Goal: Information Seeking & Learning: Learn about a topic

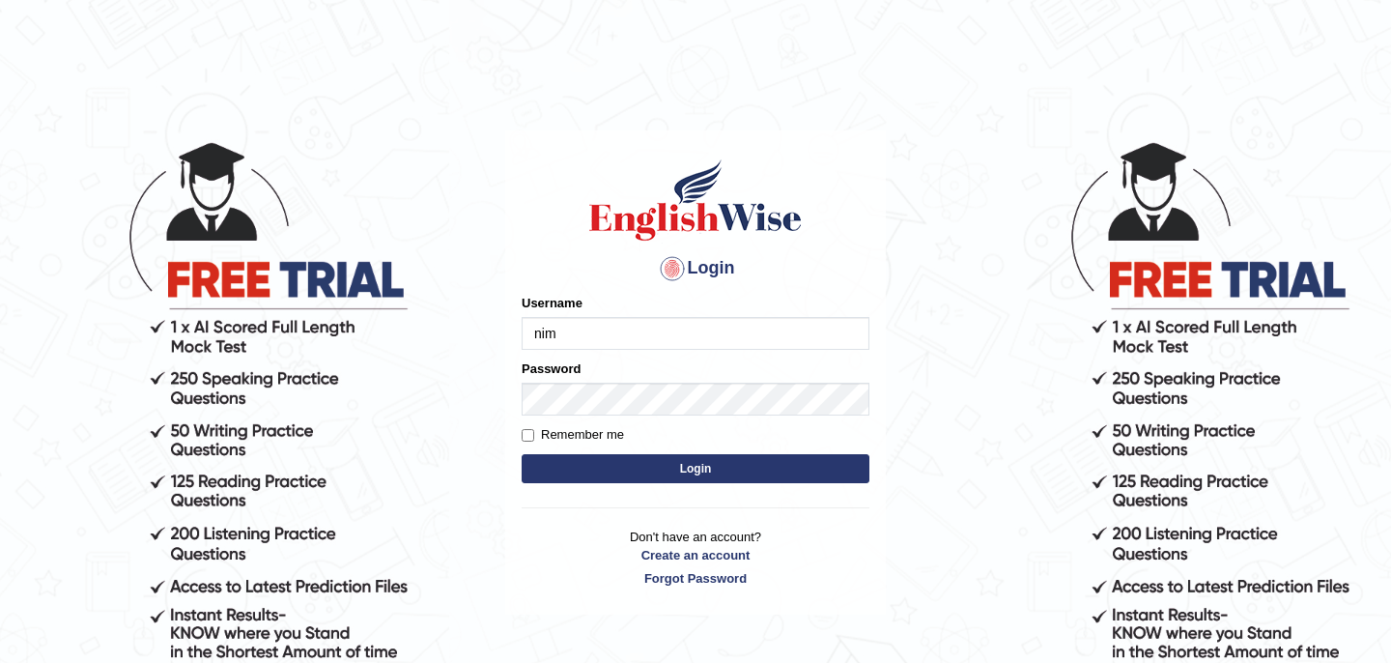
type input "Nimla"
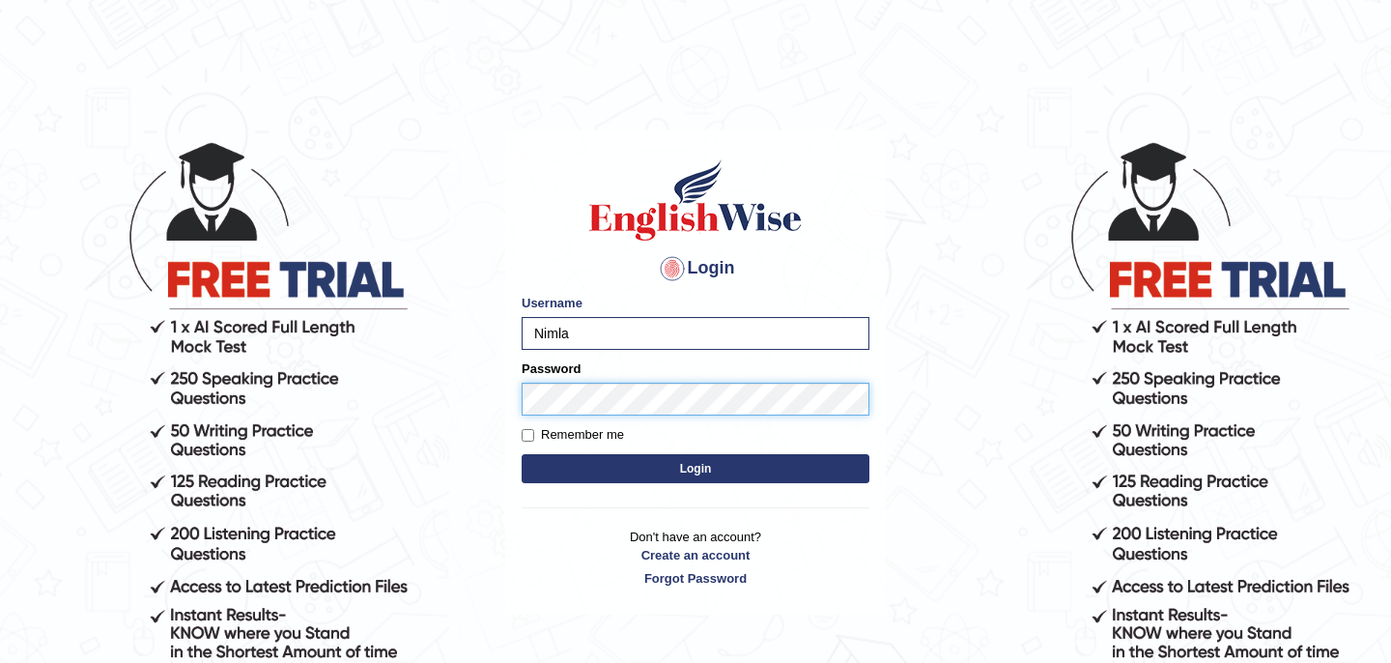
click at [522, 454] on button "Login" at bounding box center [696, 468] width 348 height 29
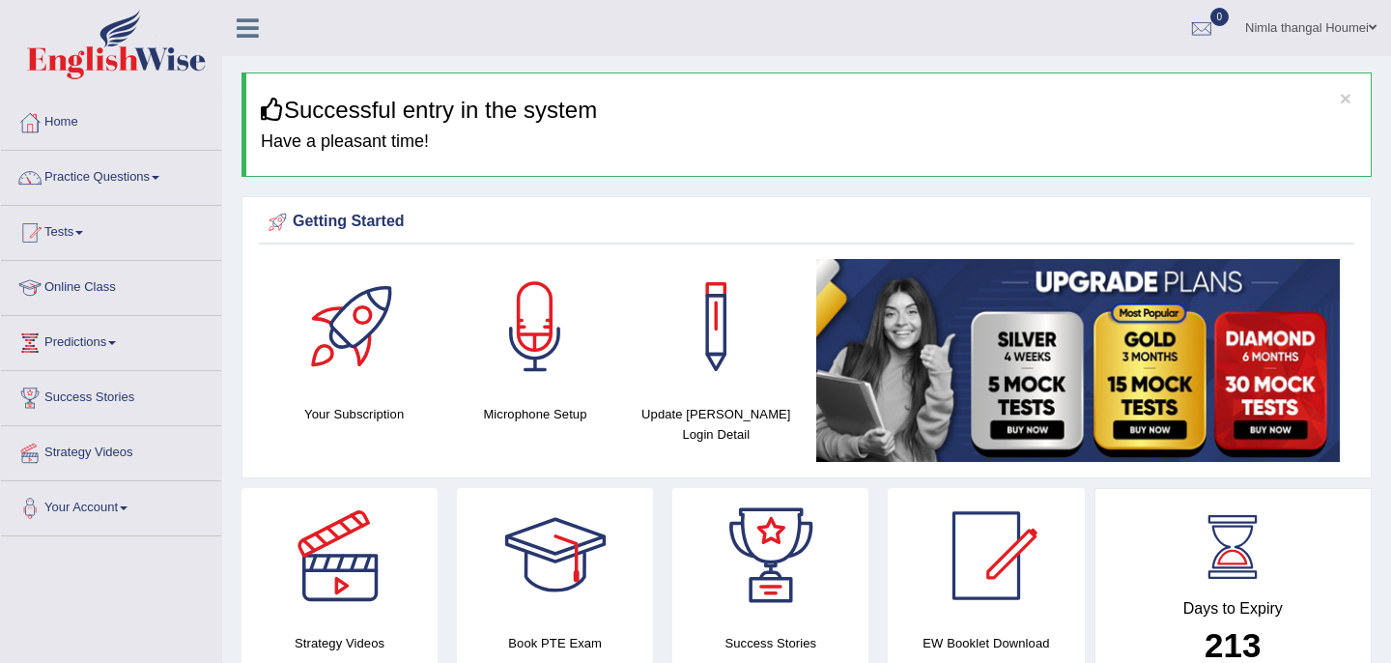
click at [97, 282] on link "Online Class" at bounding box center [111, 285] width 220 height 48
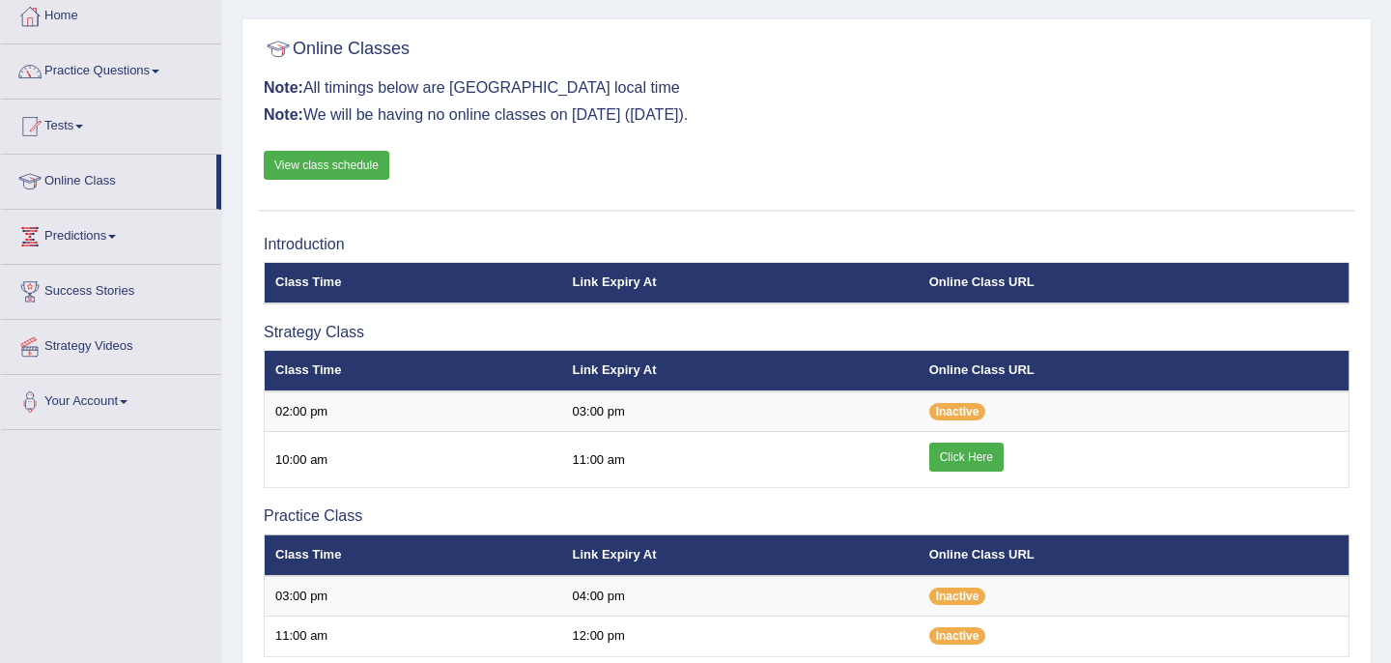
scroll to position [175, 0]
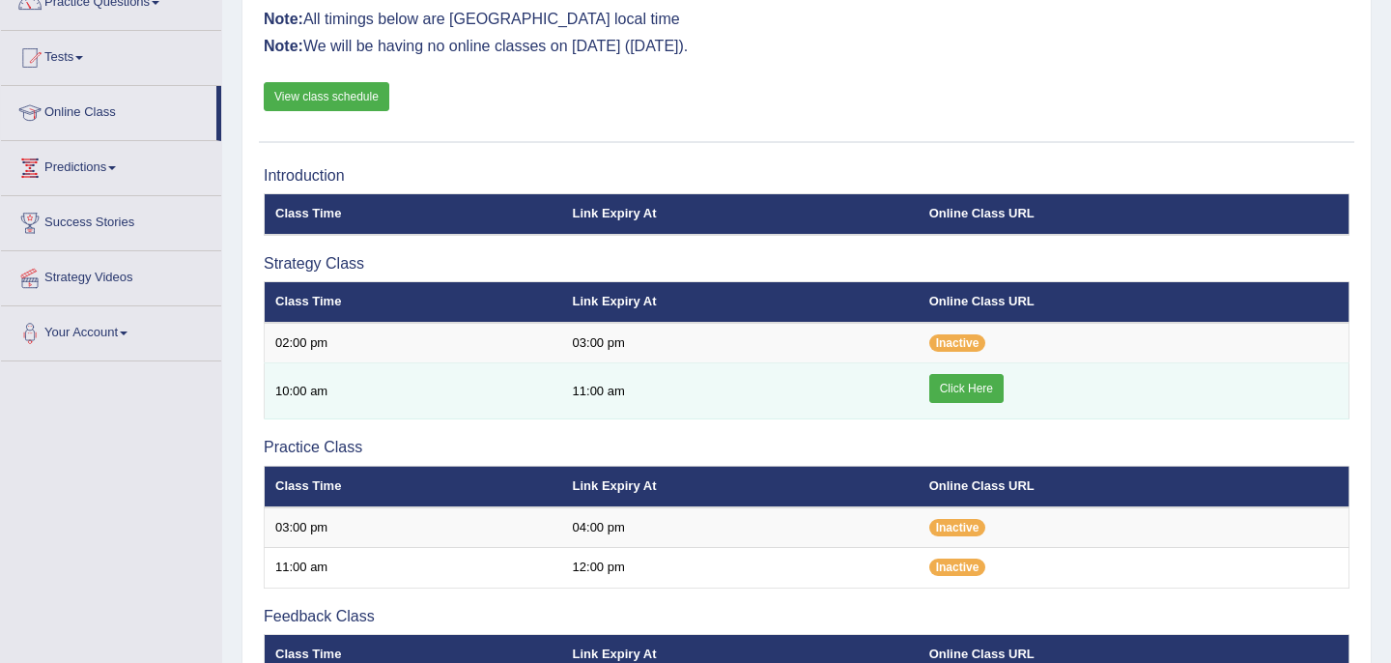
click at [977, 387] on link "Click Here" at bounding box center [967, 388] width 74 height 29
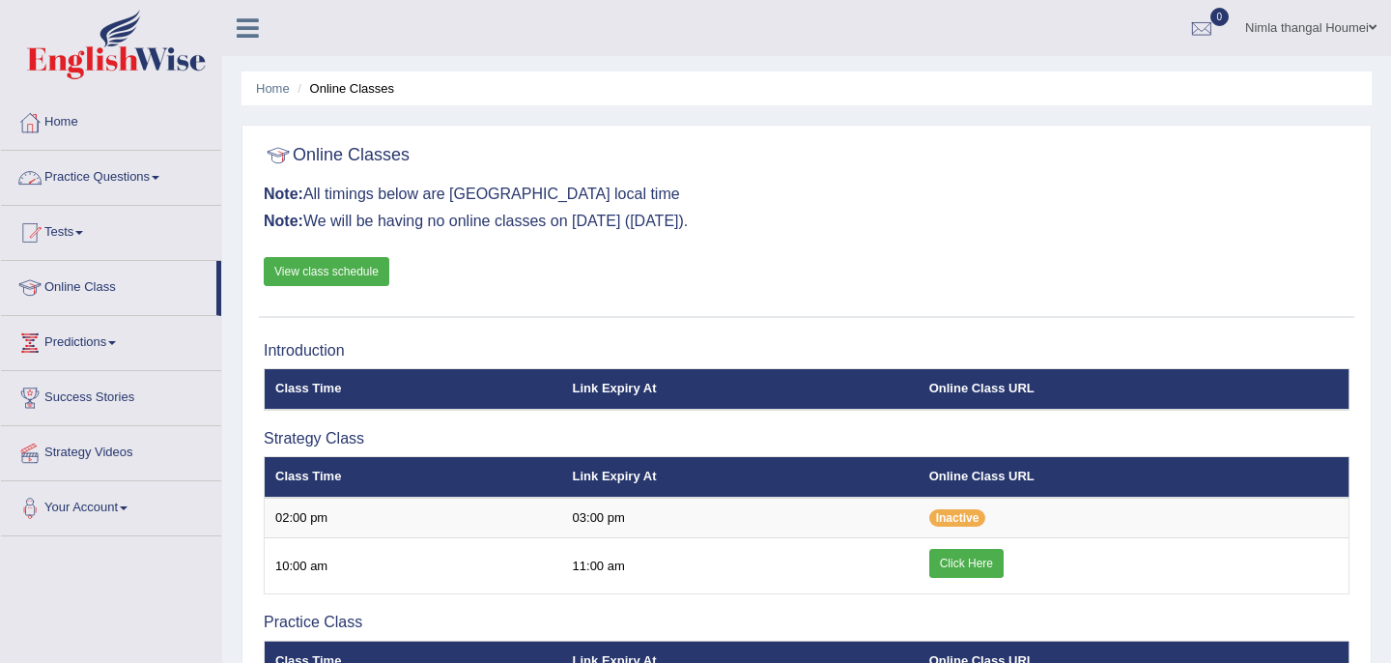
click at [114, 175] on link "Practice Questions" at bounding box center [111, 175] width 220 height 48
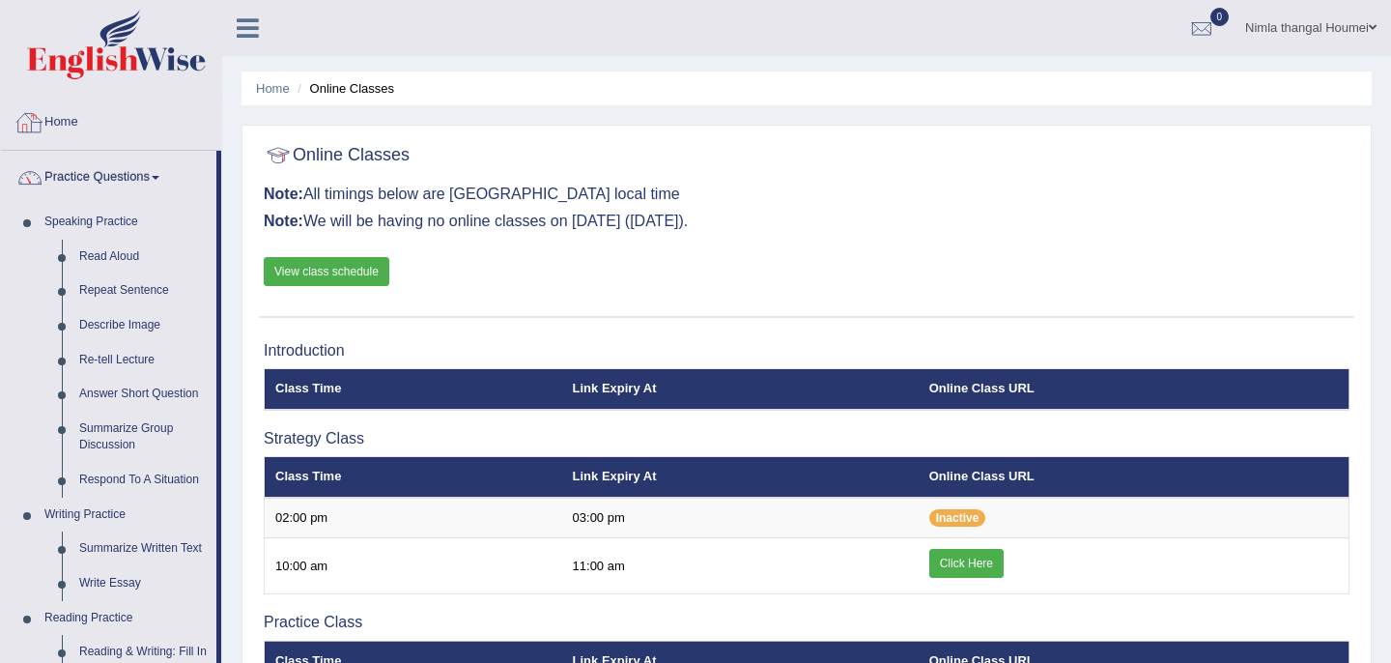
click at [71, 120] on link "Home" at bounding box center [111, 120] width 220 height 48
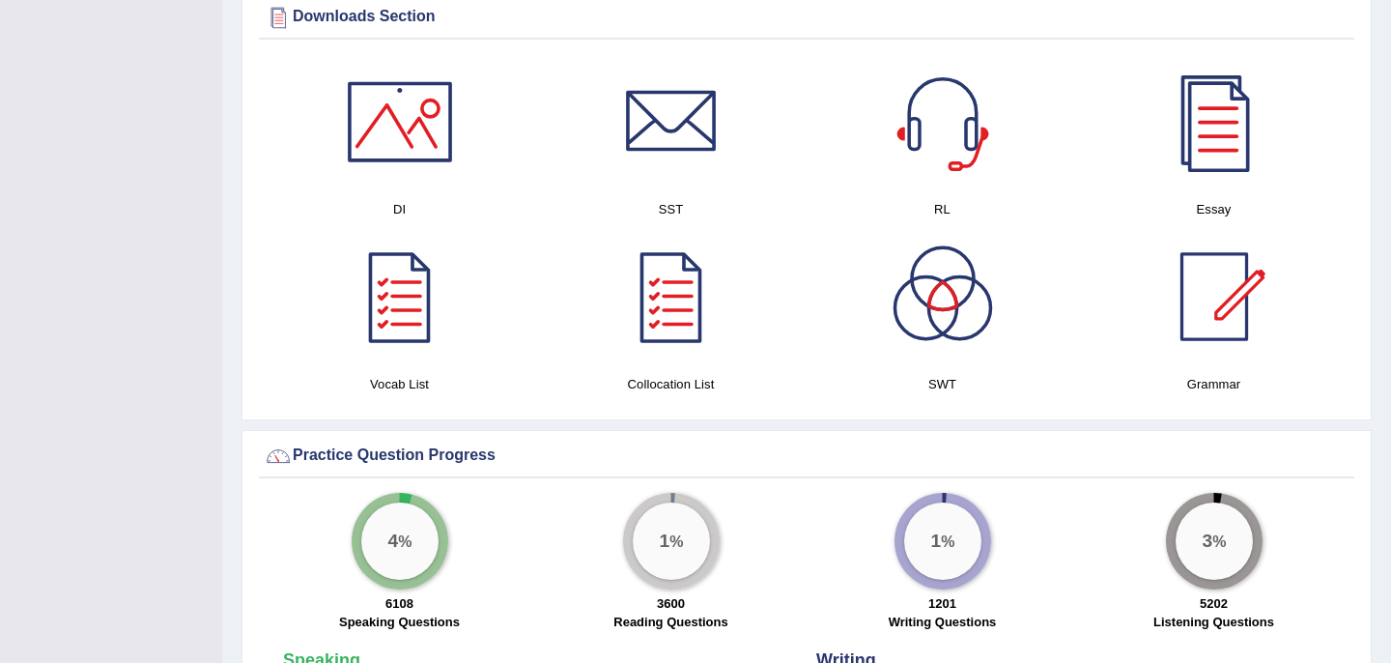
scroll to position [992, 0]
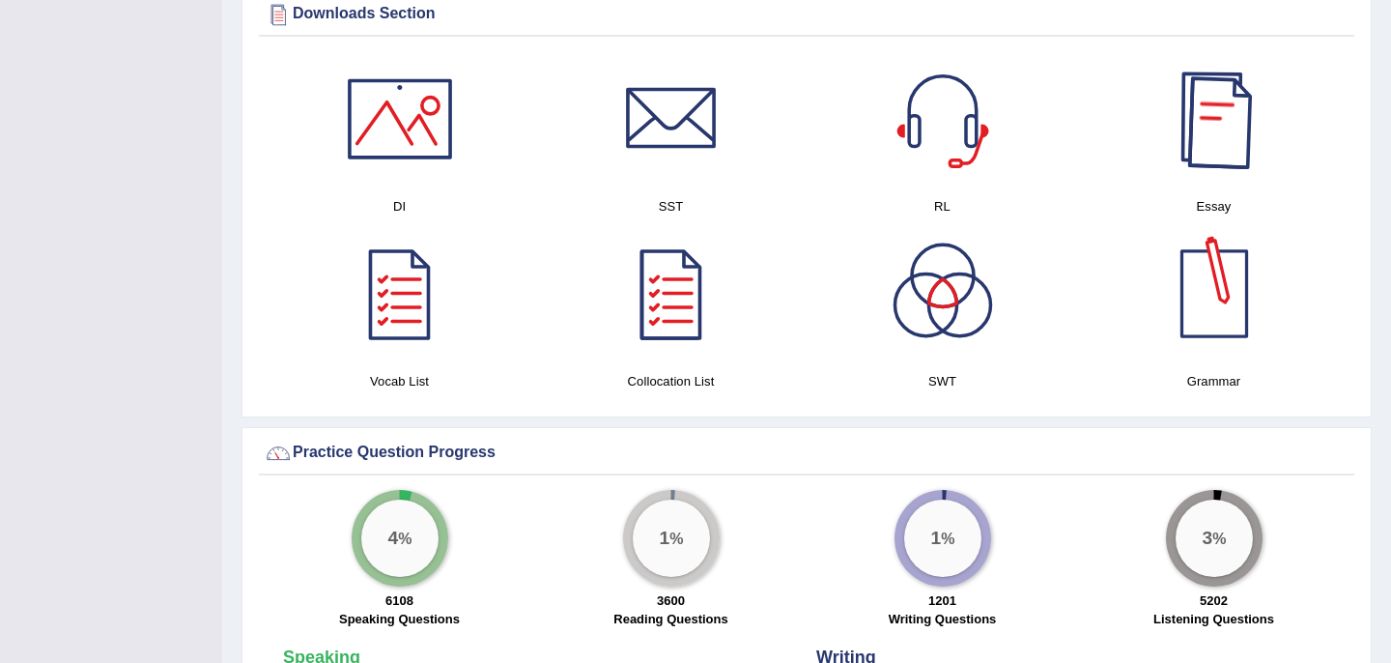
click at [1229, 148] on div at bounding box center [1214, 118] width 135 height 135
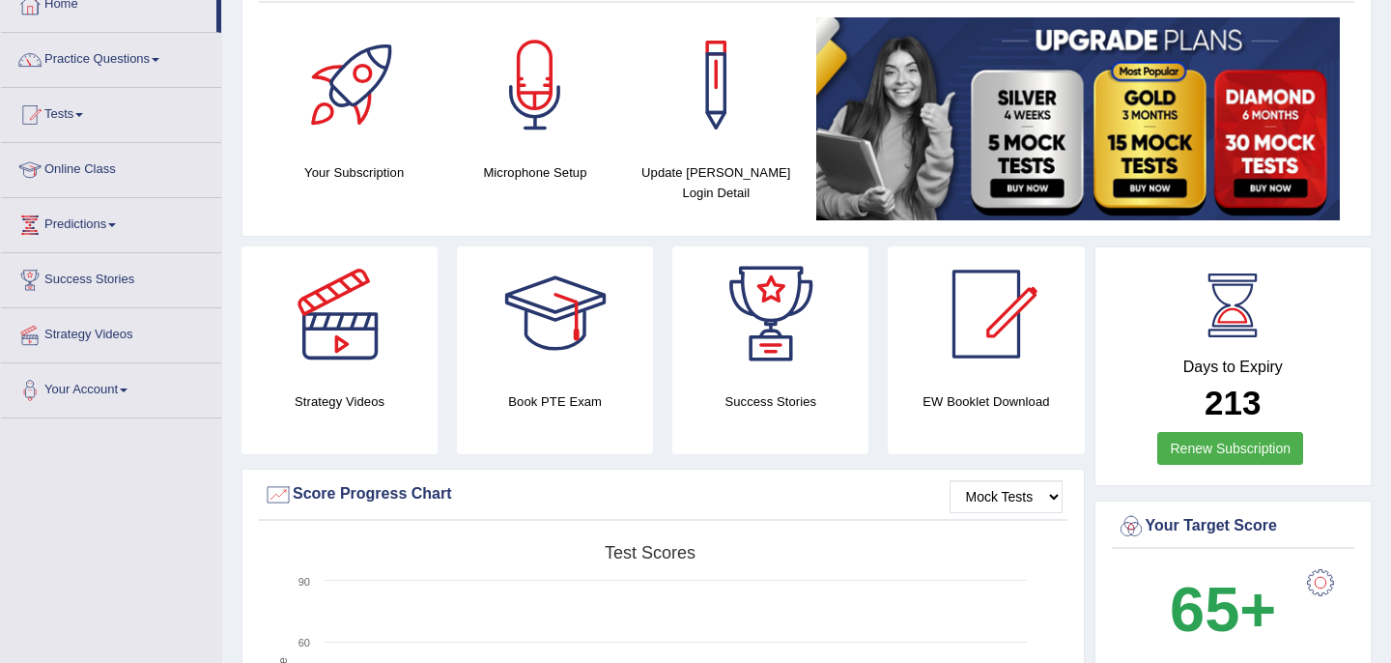
scroll to position [97, 0]
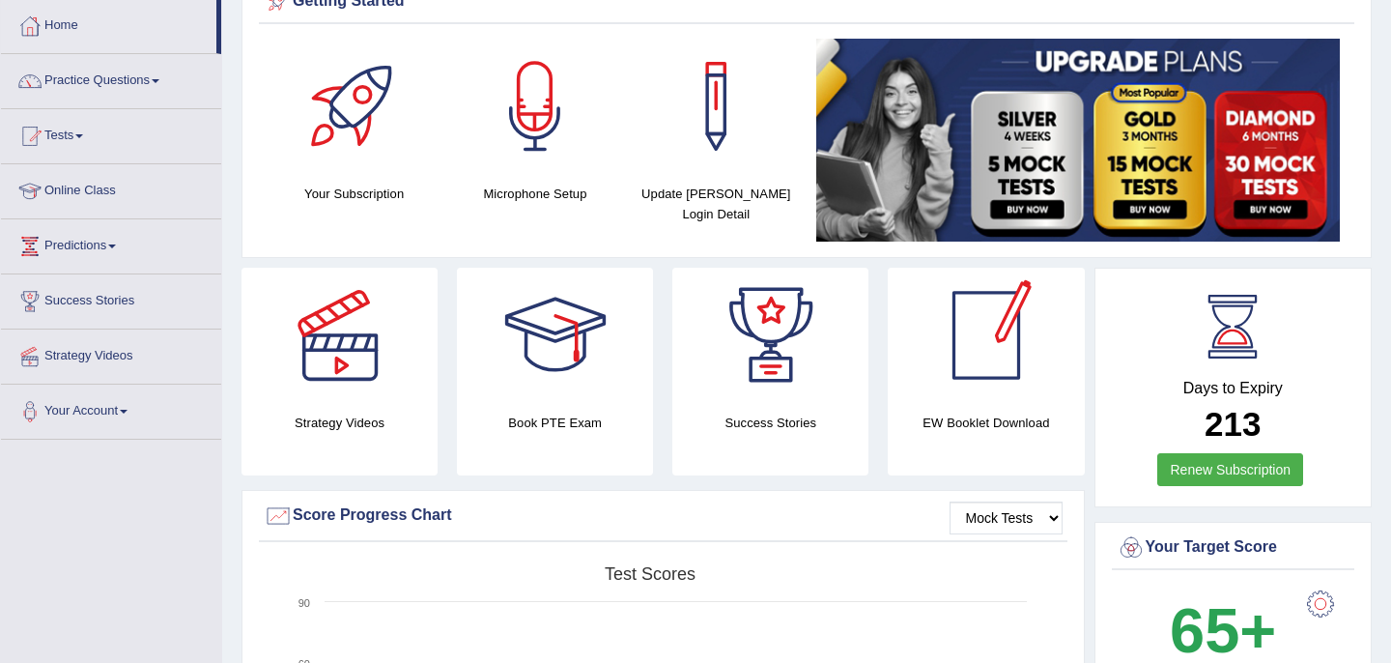
click at [994, 328] on div at bounding box center [986, 335] width 135 height 135
